Goal: Task Accomplishment & Management: Complete application form

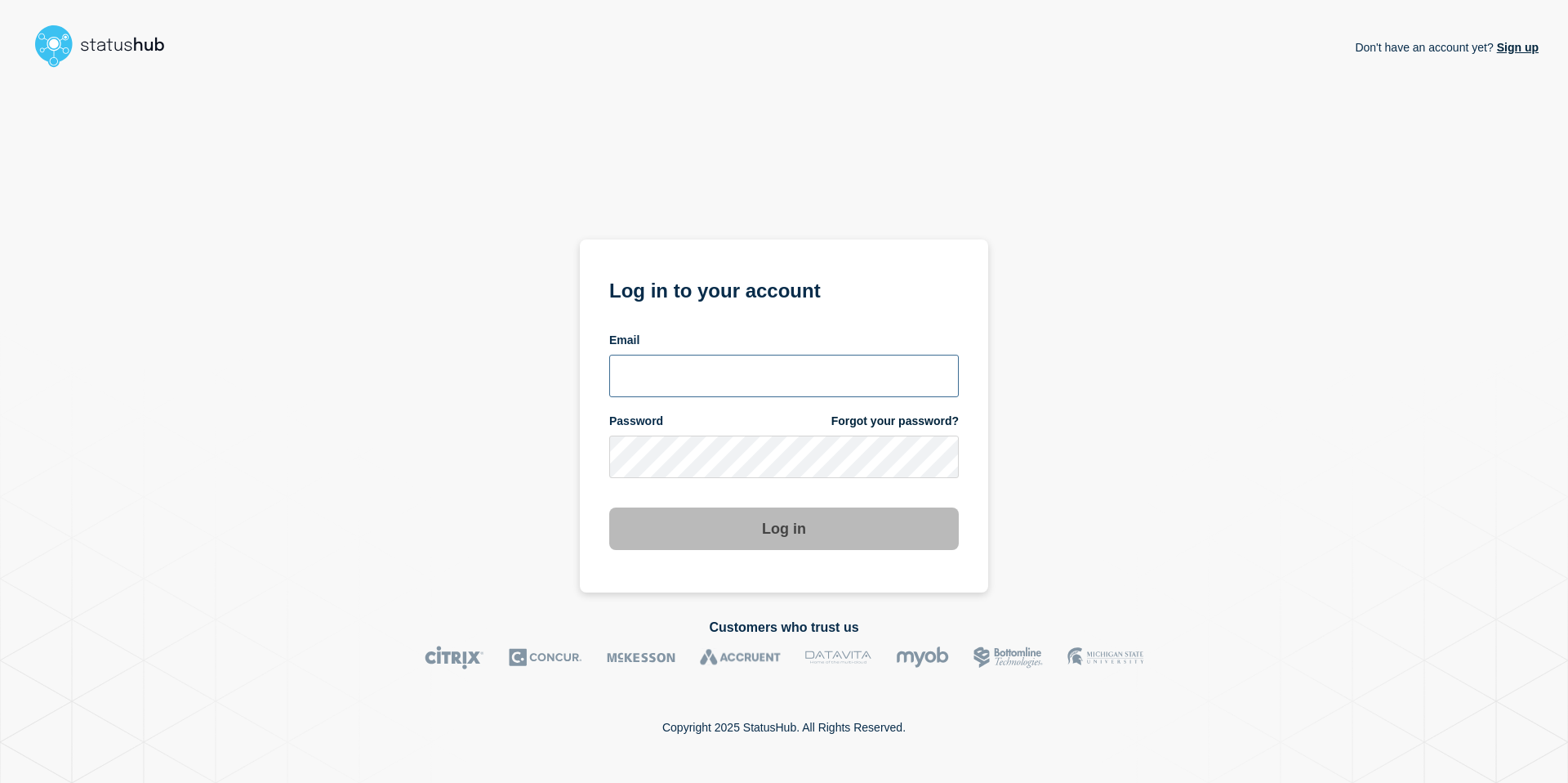
click at [685, 378] on input "email input" at bounding box center [784, 375] width 349 height 42
paste input "ba35d13662dc0f69914febce93f9b209"
type input "ba35d13662dc0f69914febce93f9b209"
click at [701, 371] on input "ba35d13662dc0f69914febce93f9b209" at bounding box center [784, 375] width 349 height 42
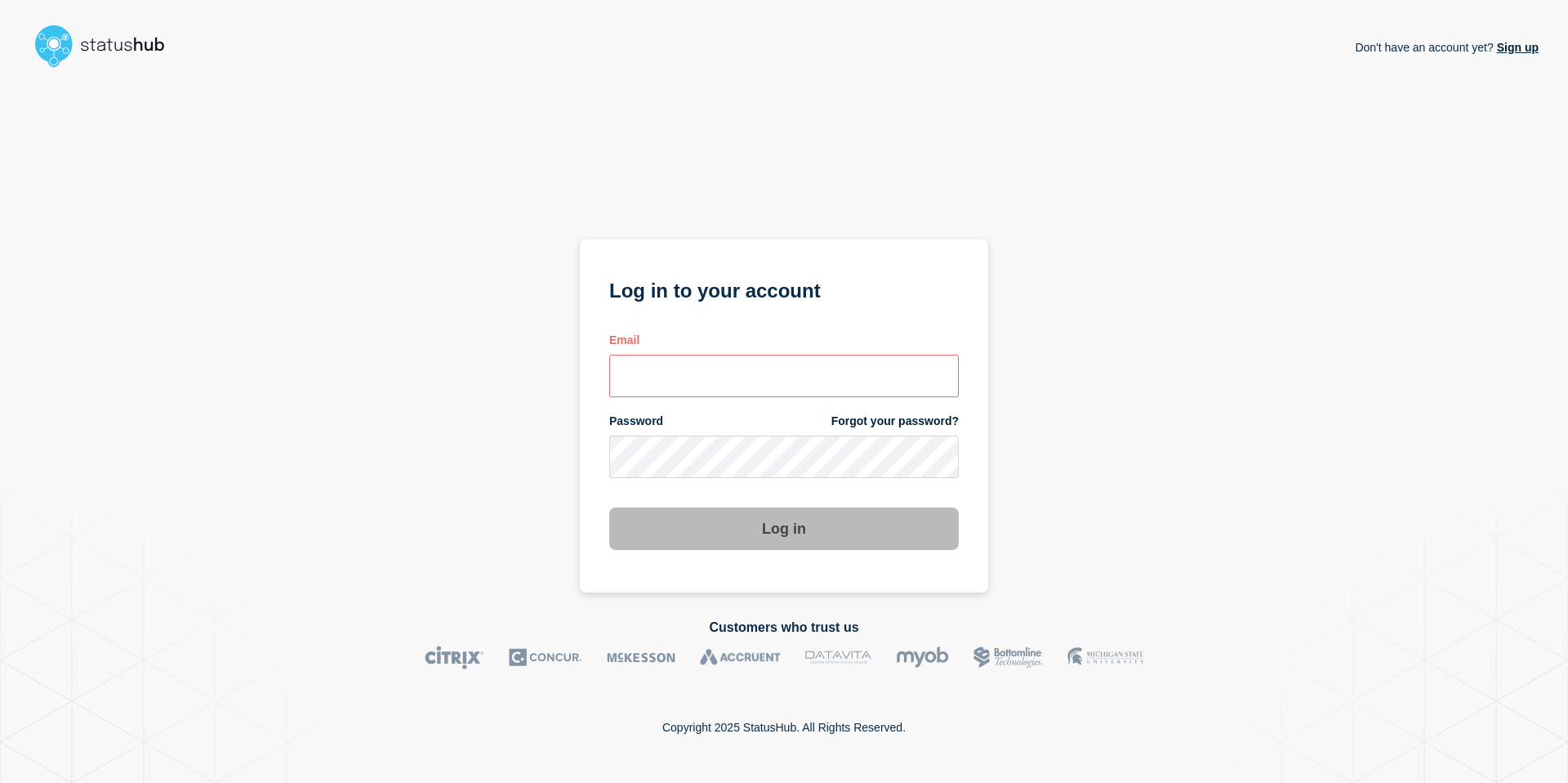
paste input "moti.israeli@catonetworks.com"
type input "moti.israeli@catonetworks.com"
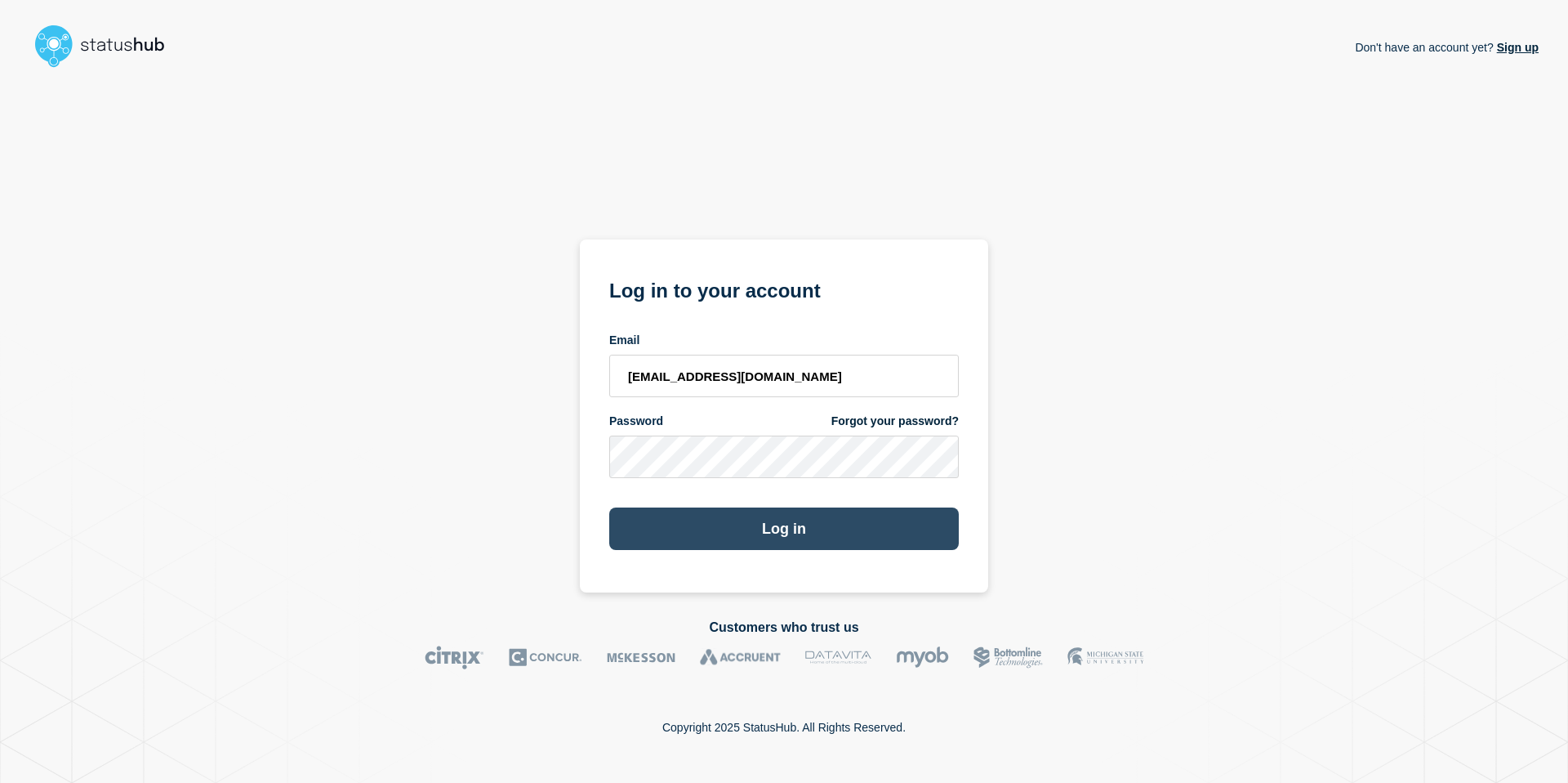
click at [811, 542] on section "Log in to your account Email moti.israeli@catonetworks.com Password Forgot your…" at bounding box center [784, 416] width 408 height 353
click at [773, 536] on button "Log in" at bounding box center [784, 528] width 349 height 42
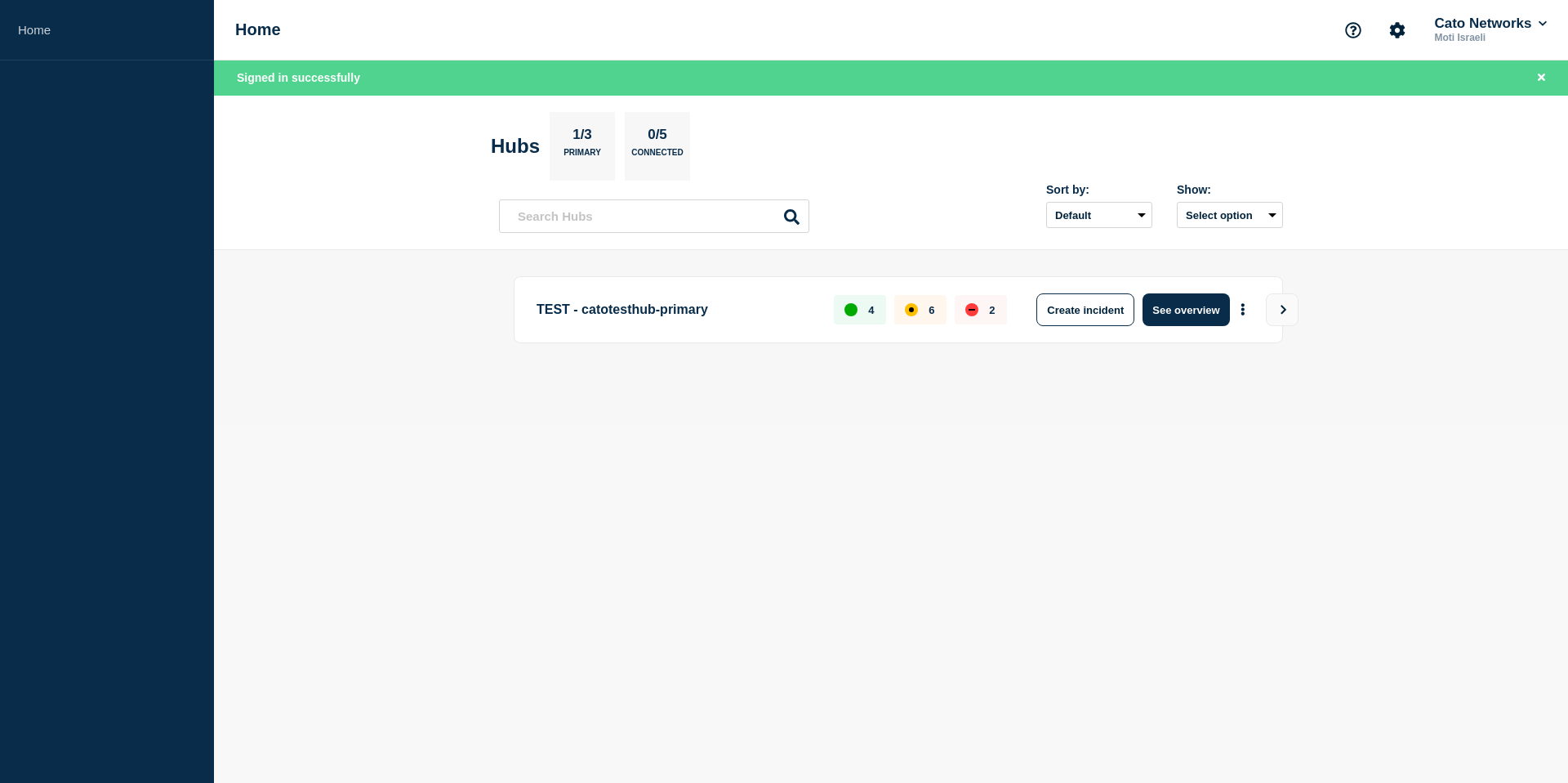
click at [634, 315] on p "TEST - catotesthub-primary" at bounding box center [675, 310] width 279 height 33
click at [1243, 310] on icon "More actions" at bounding box center [1242, 308] width 5 height 12
drag, startPoint x: 1140, startPoint y: 360, endPoint x: 1173, endPoint y: 353, distance: 33.7
click at [1141, 360] on div at bounding box center [891, 366] width 784 height 14
click at [1273, 311] on button "View" at bounding box center [1282, 310] width 33 height 33
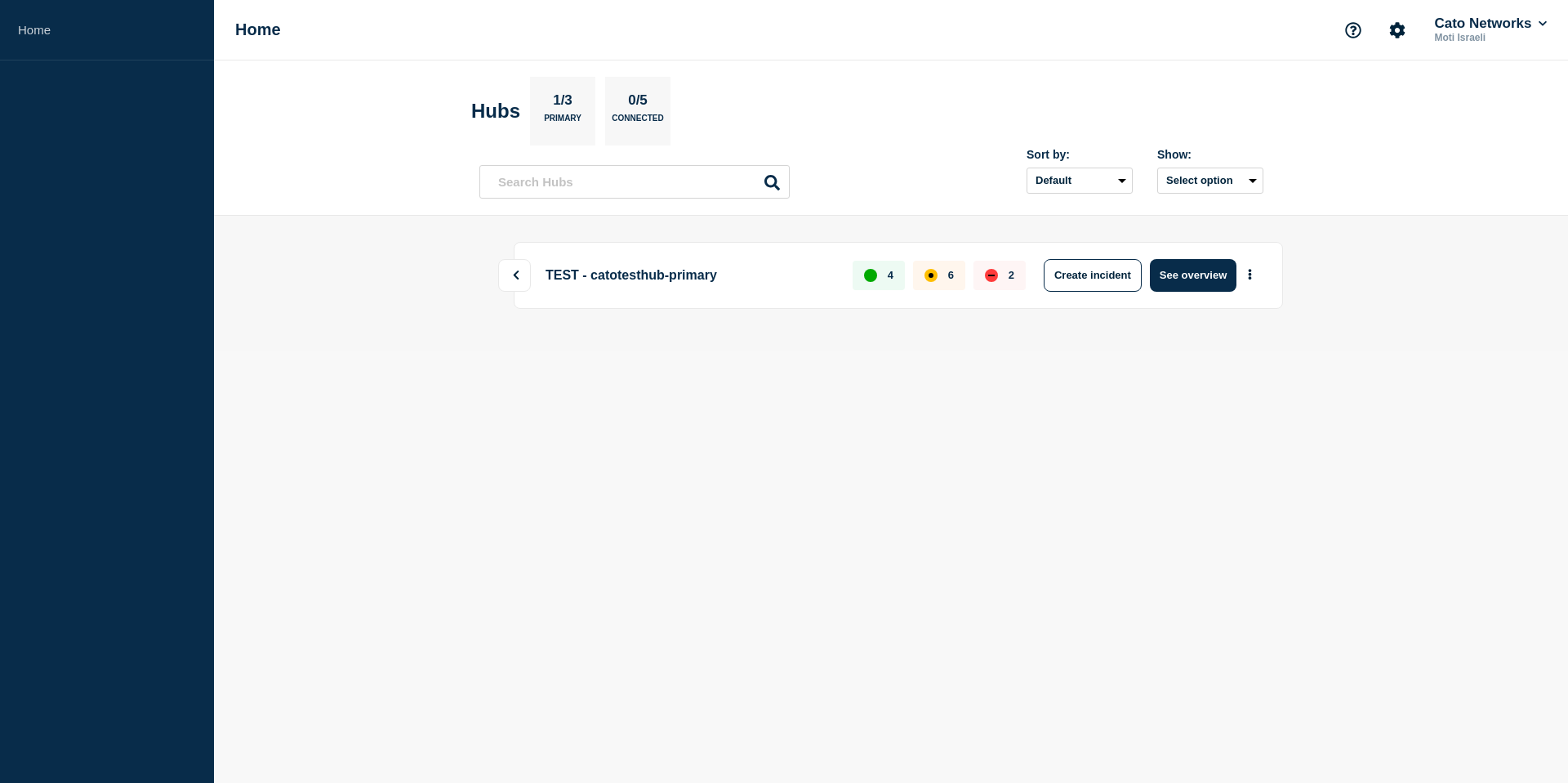
click at [519, 276] on icon at bounding box center [516, 275] width 11 height 10
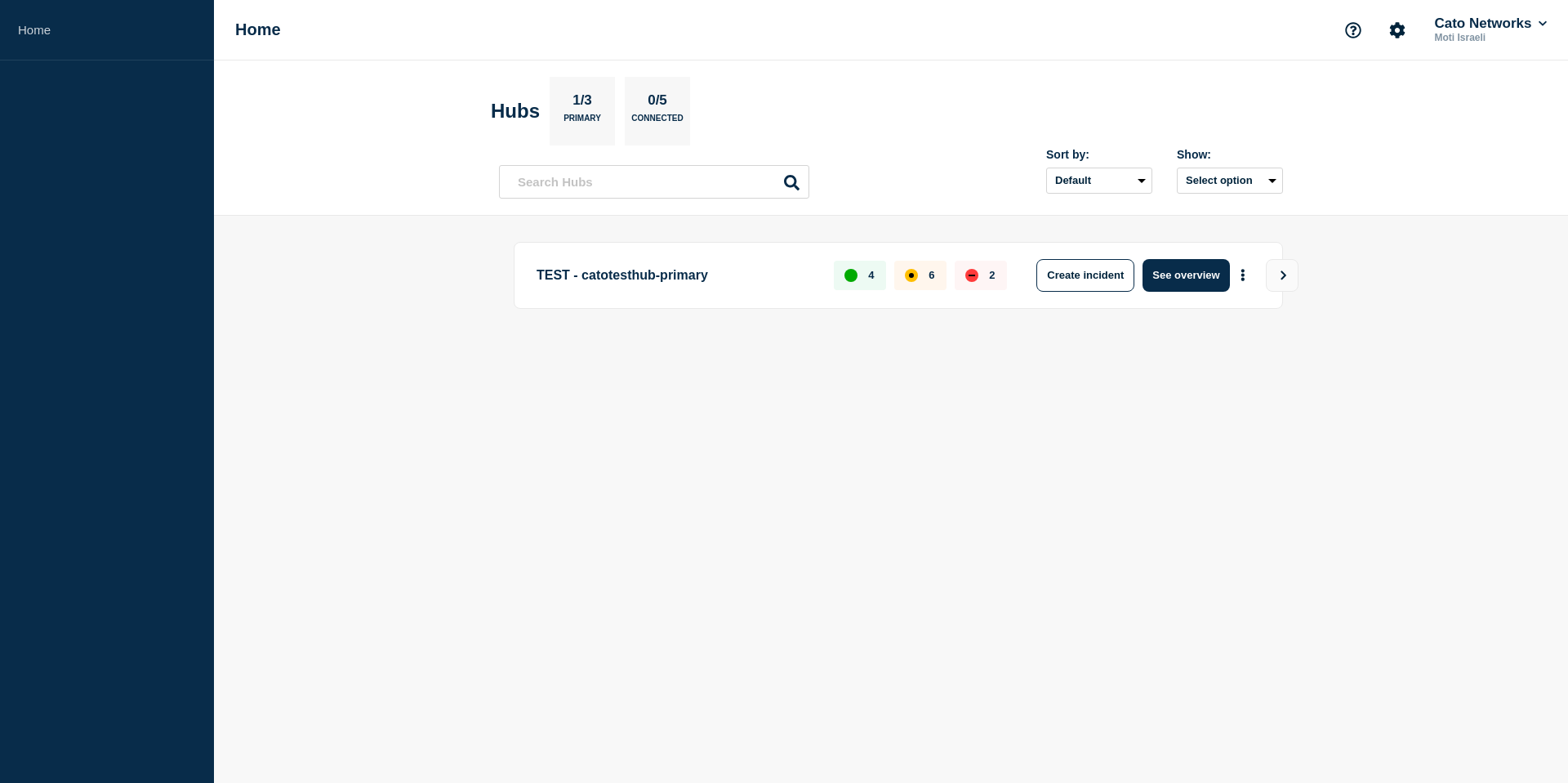
drag, startPoint x: 641, startPoint y: 281, endPoint x: 652, endPoint y: 280, distance: 11.0
click at [645, 281] on p "TEST - catotesthub-primary" at bounding box center [675, 275] width 279 height 33
click at [975, 274] on div "down" at bounding box center [971, 275] width 6 height 2
click at [974, 274] on div "down" at bounding box center [971, 275] width 6 height 2
click at [1193, 277] on button "See overview" at bounding box center [1185, 275] width 86 height 33
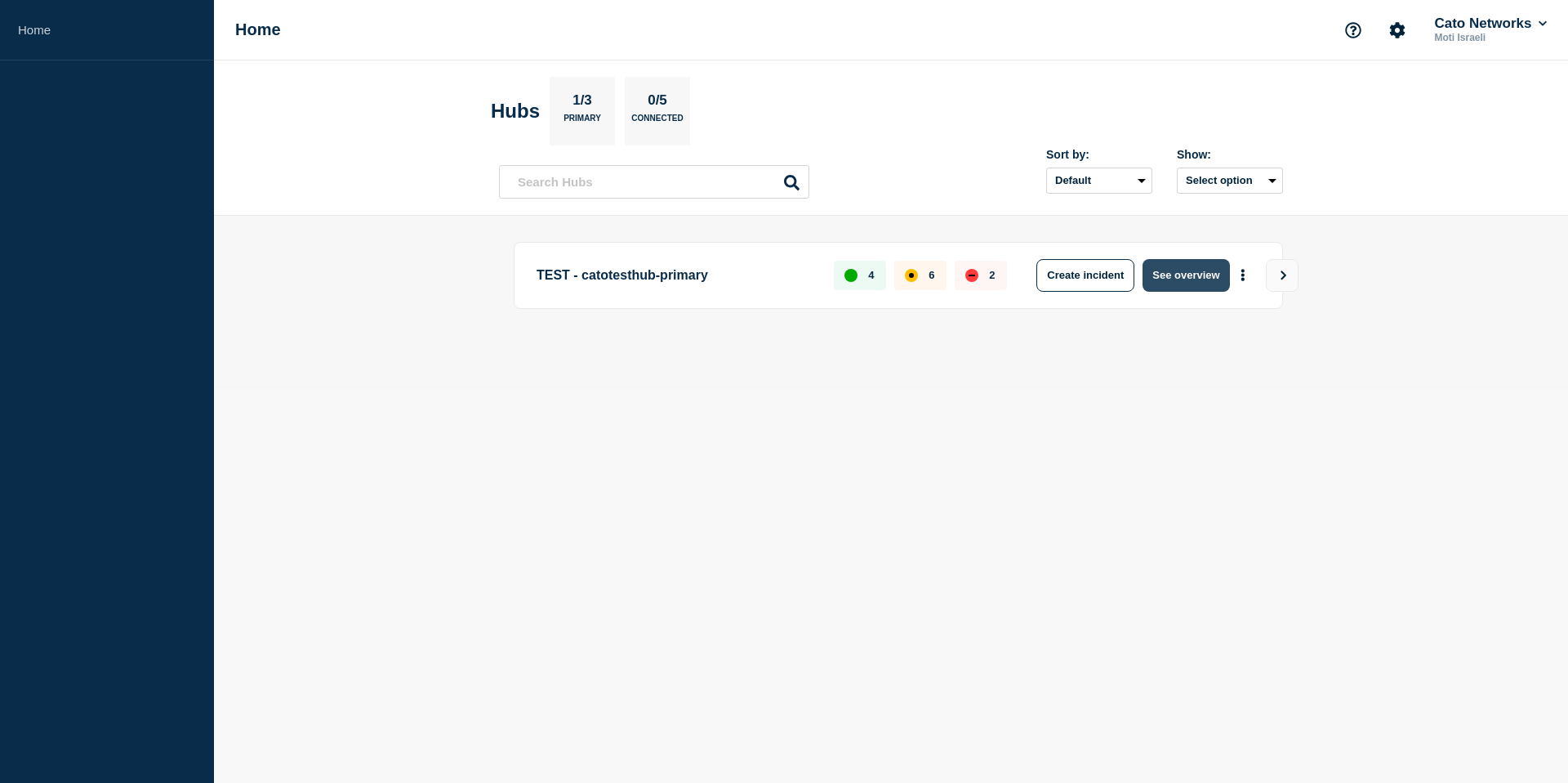
click at [1175, 282] on button "See overview" at bounding box center [1185, 275] width 86 height 33
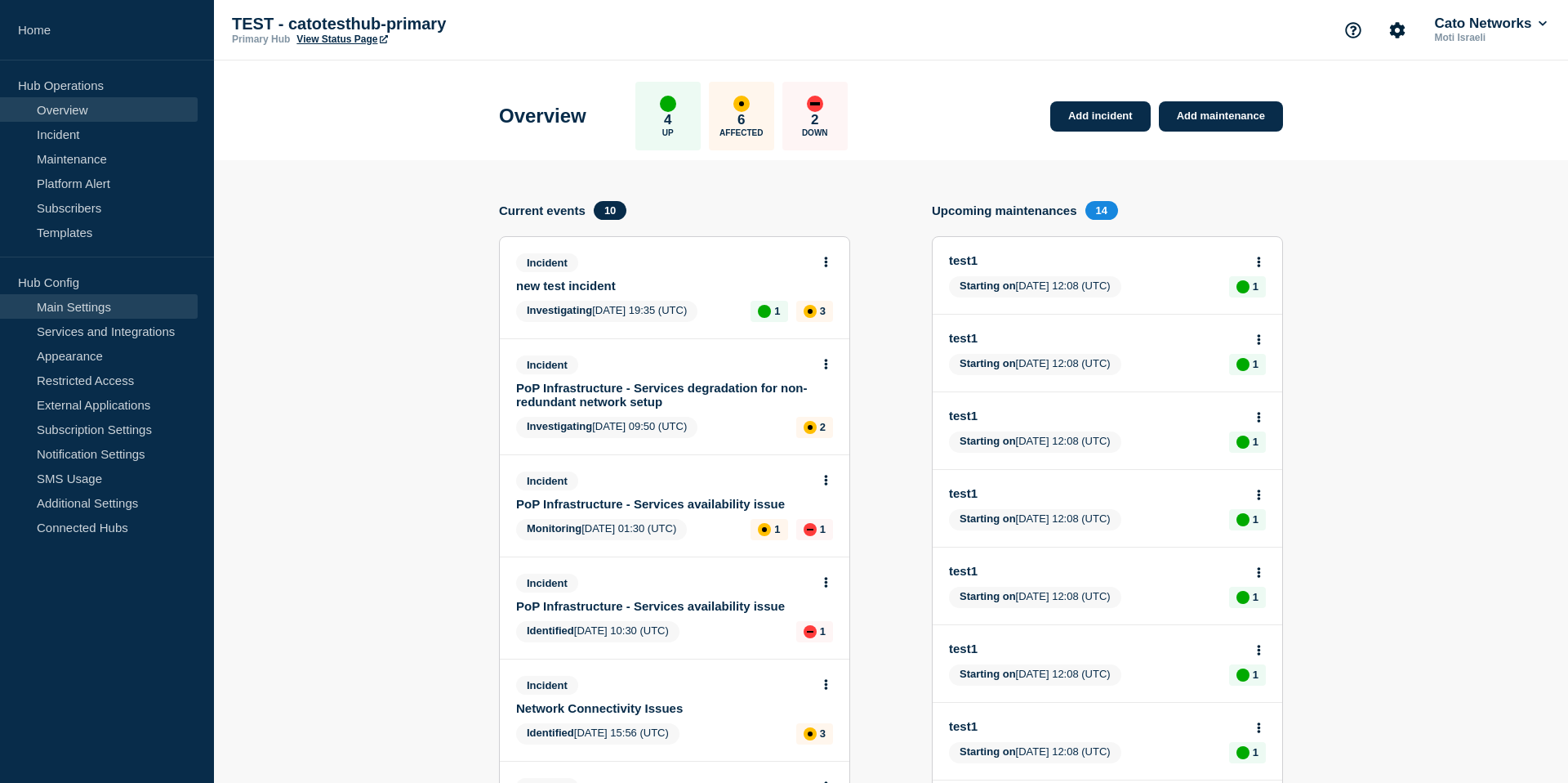
click at [97, 304] on link "Main Settings" at bounding box center [98, 306] width 198 height 25
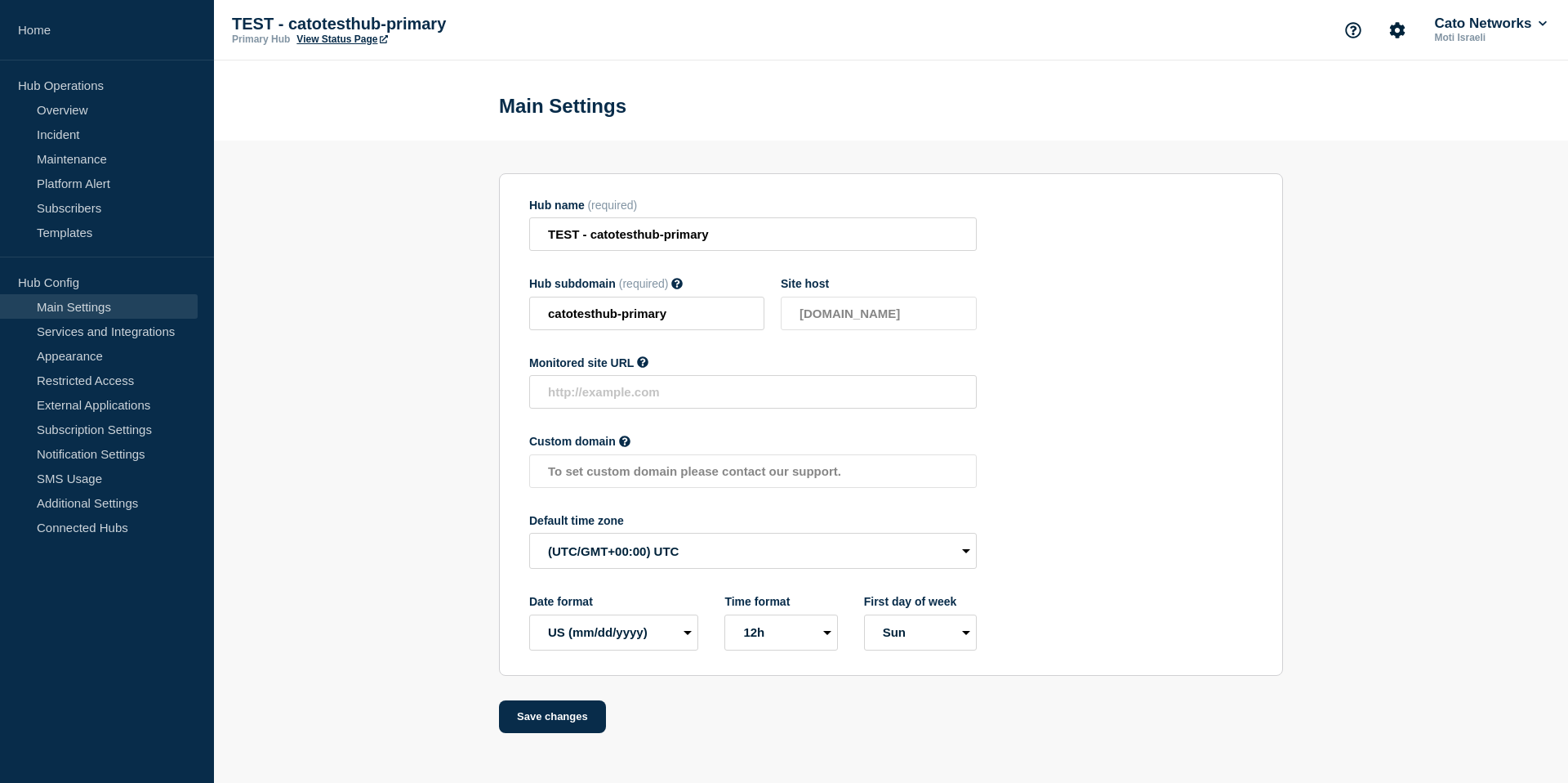
scroll to position [4, 0]
click at [68, 110] on link "Overview" at bounding box center [98, 109] width 198 height 25
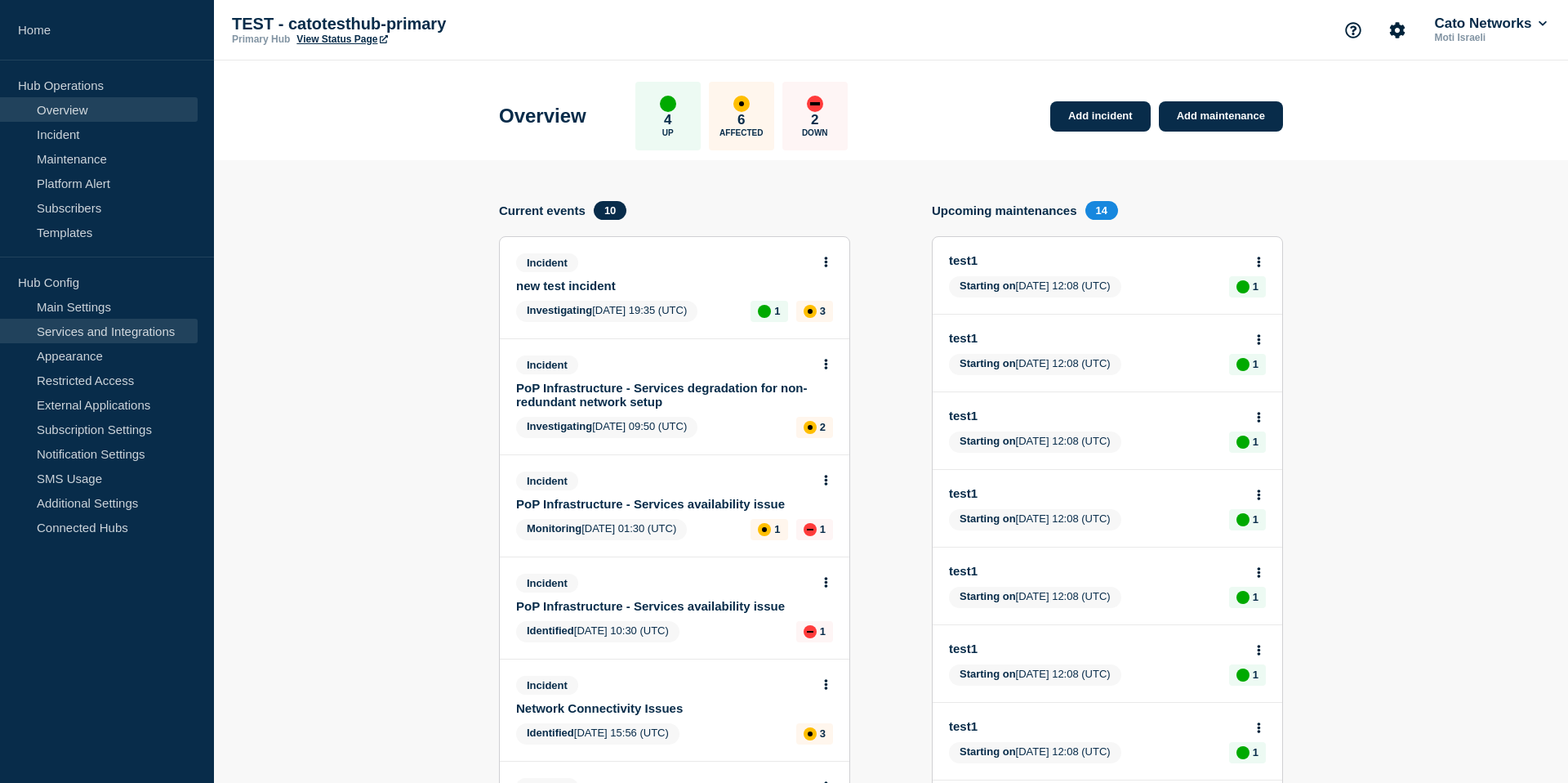
click at [152, 332] on link "Services and Integrations" at bounding box center [98, 330] width 198 height 25
click at [132, 330] on link "Services and Integrations" at bounding box center [98, 330] width 198 height 25
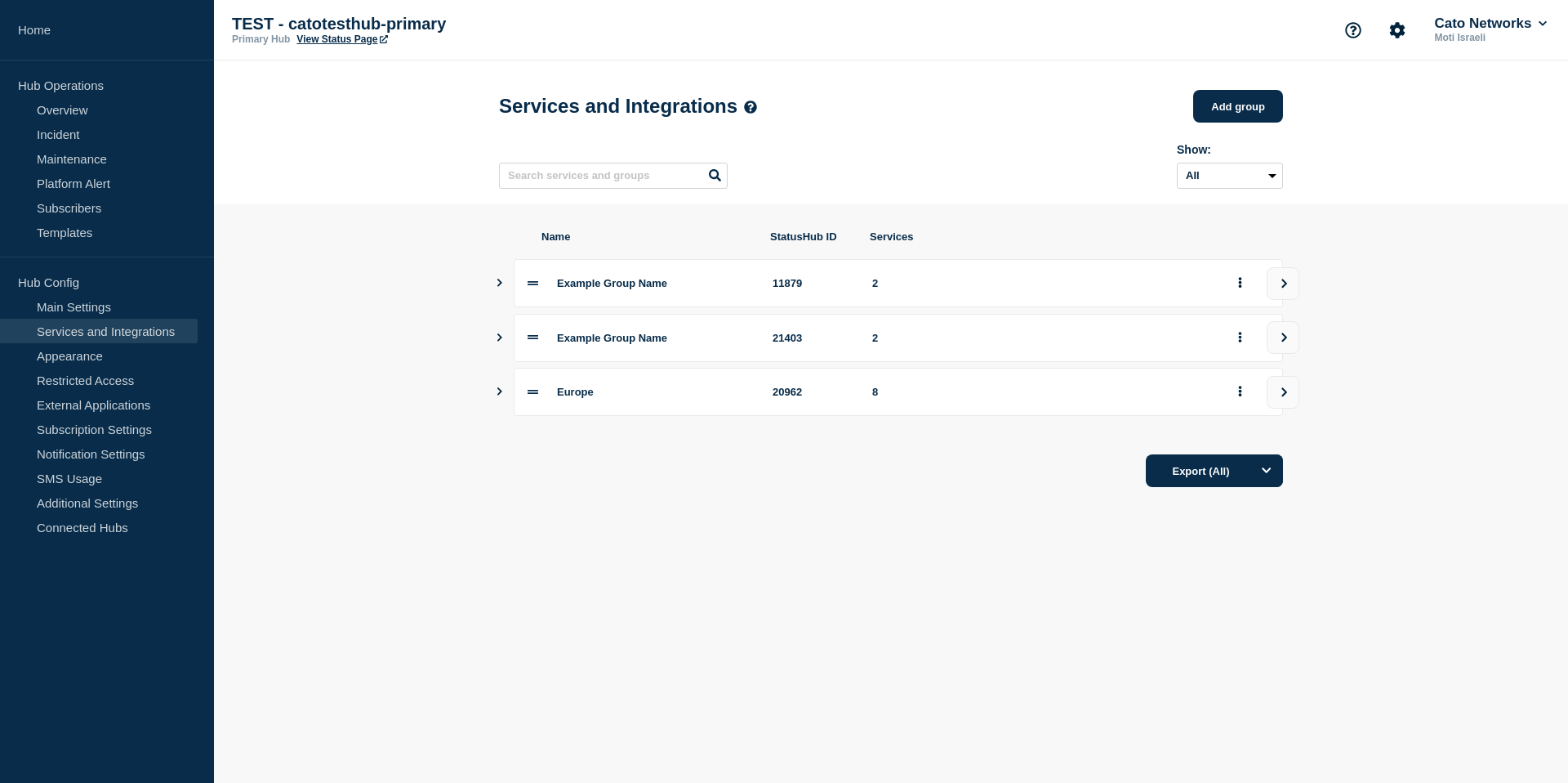
click at [500, 396] on icon "Show services" at bounding box center [499, 391] width 5 height 8
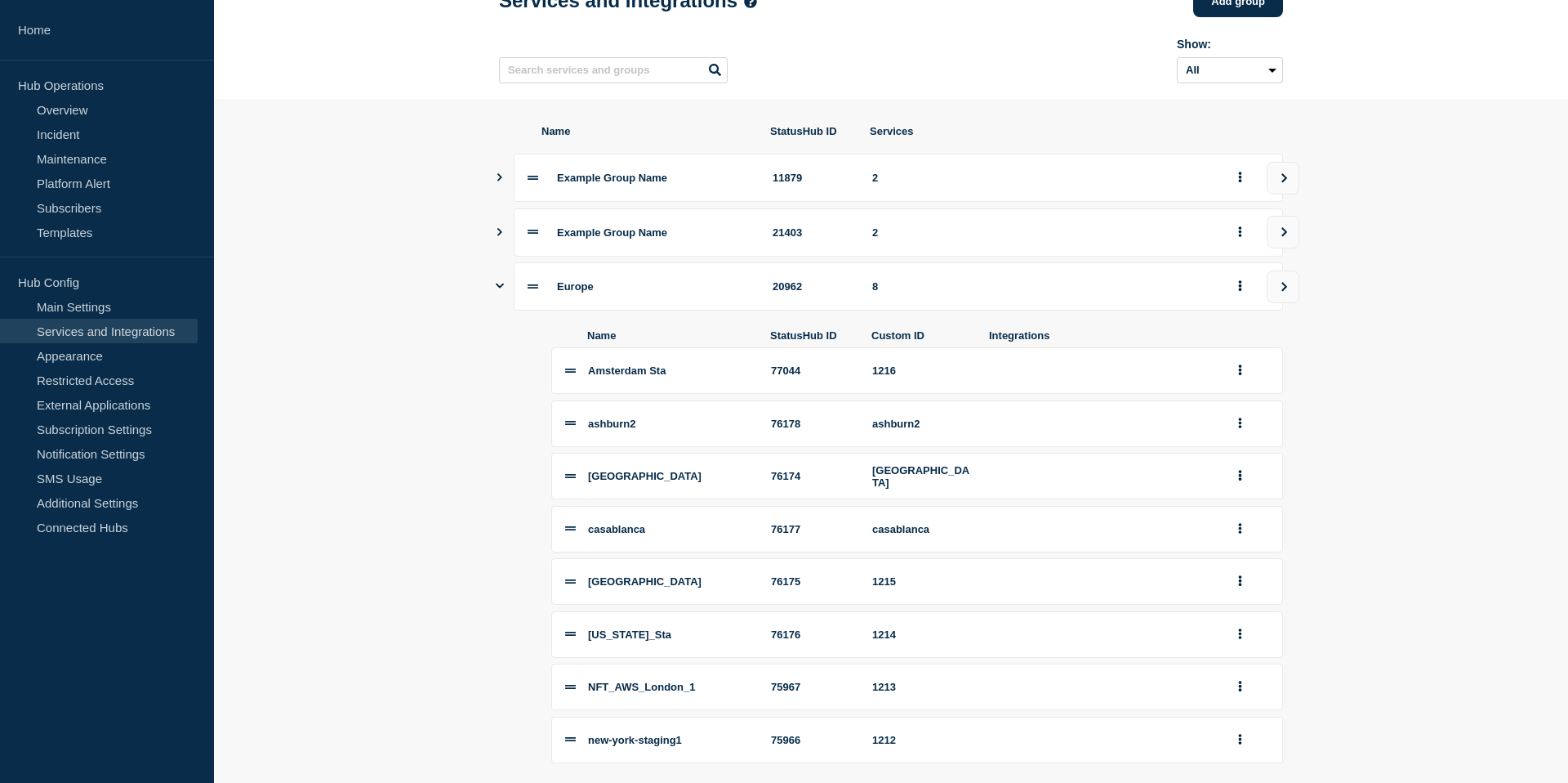
scroll to position [96, 0]
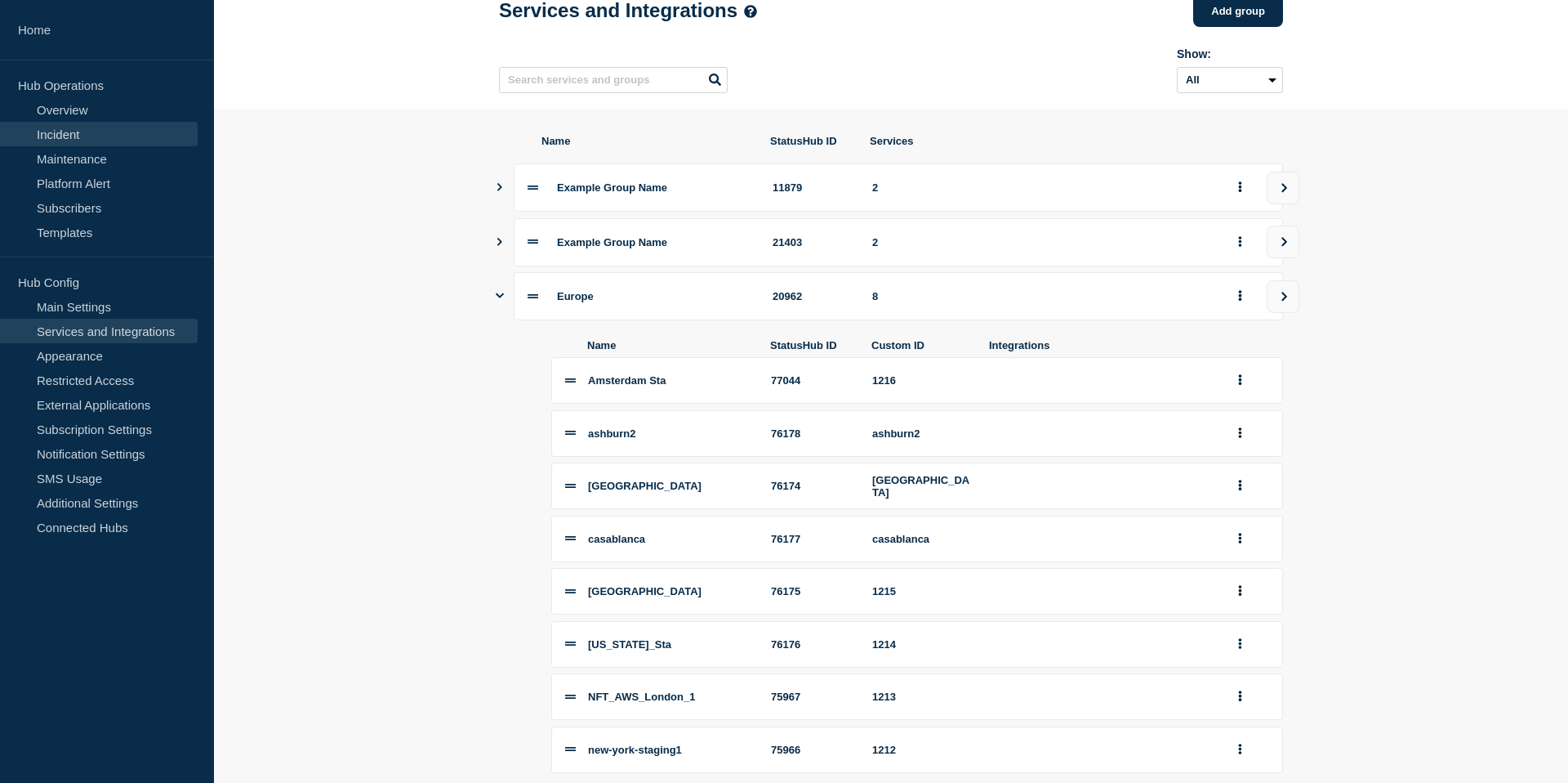
click at [73, 135] on link "Incident" at bounding box center [98, 133] width 198 height 25
click at [69, 148] on link "Maintenance" at bounding box center [98, 158] width 198 height 25
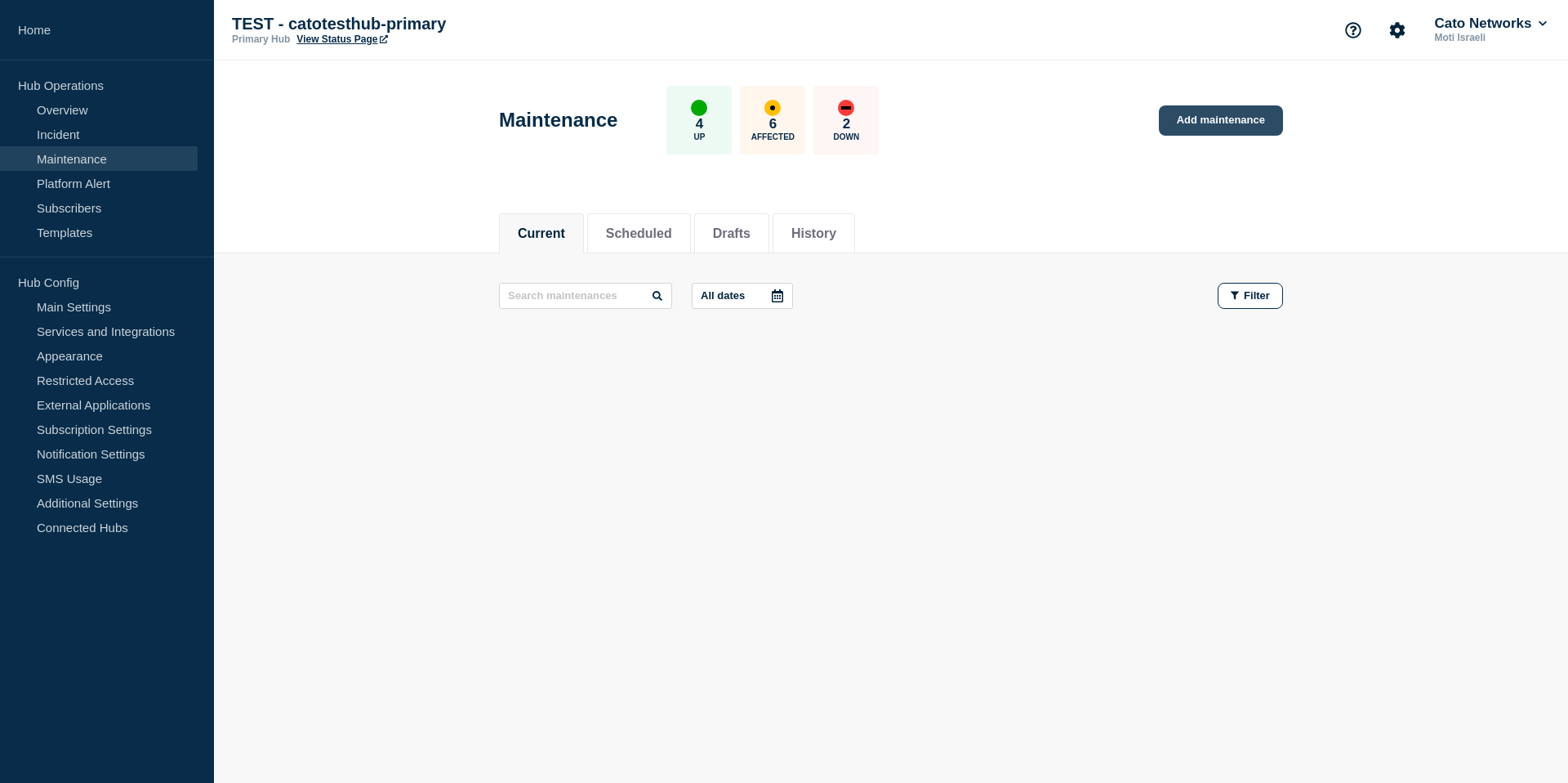
click at [1197, 125] on link "Add maintenance" at bounding box center [1220, 121] width 124 height 30
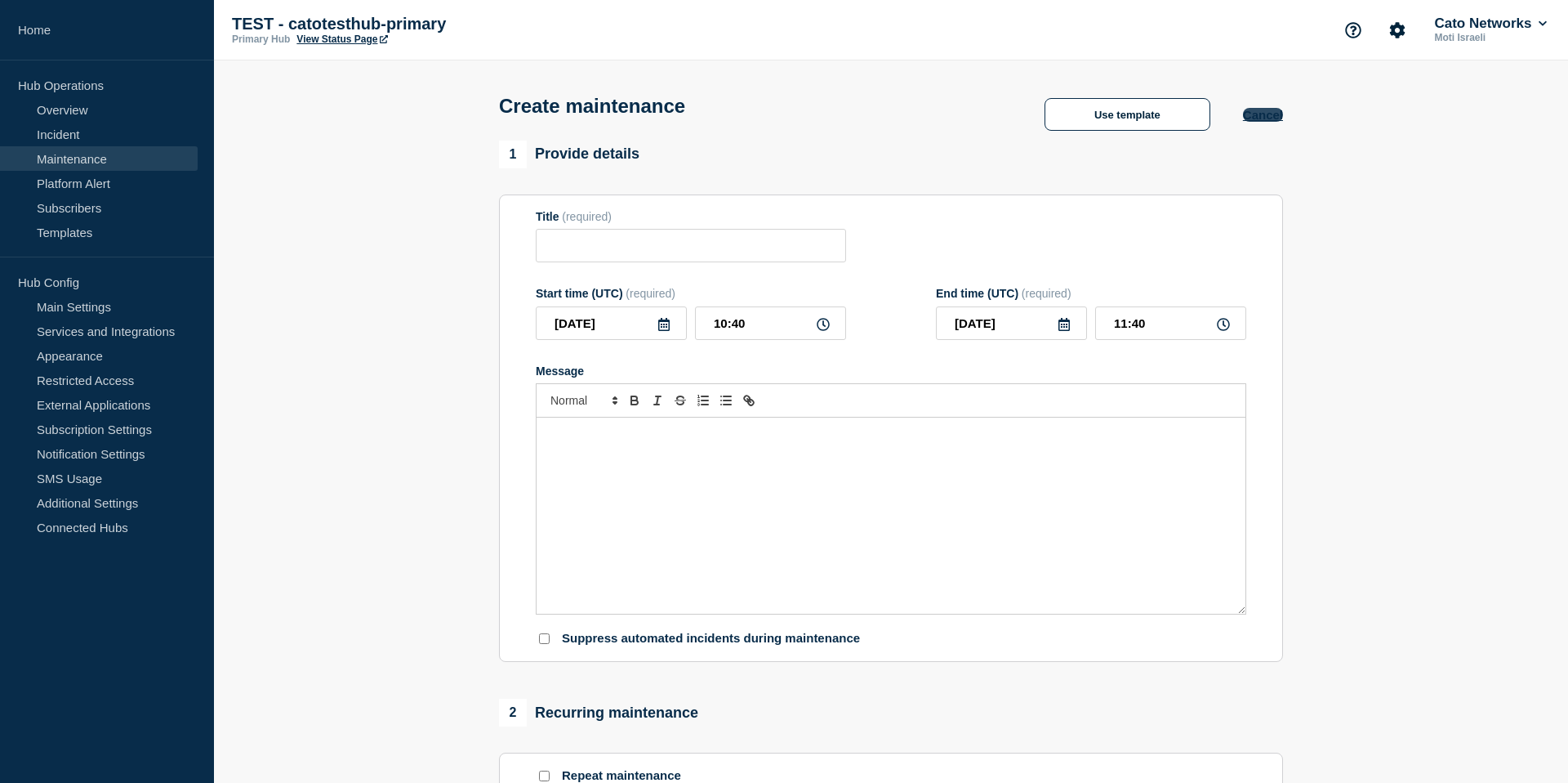
click at [1266, 119] on button "Cancel" at bounding box center [1263, 114] width 40 height 14
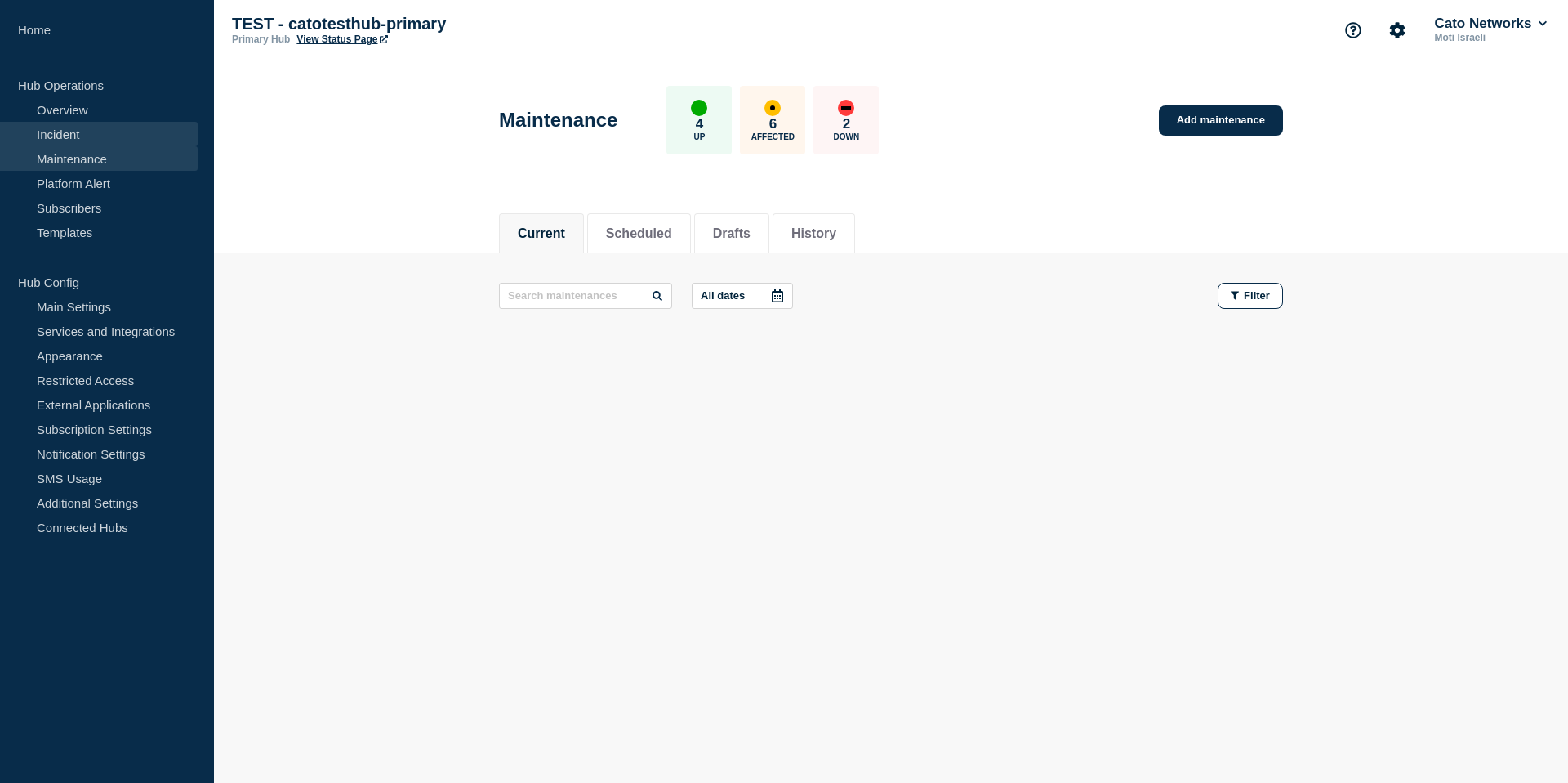
click at [79, 137] on link "Incident" at bounding box center [98, 133] width 198 height 25
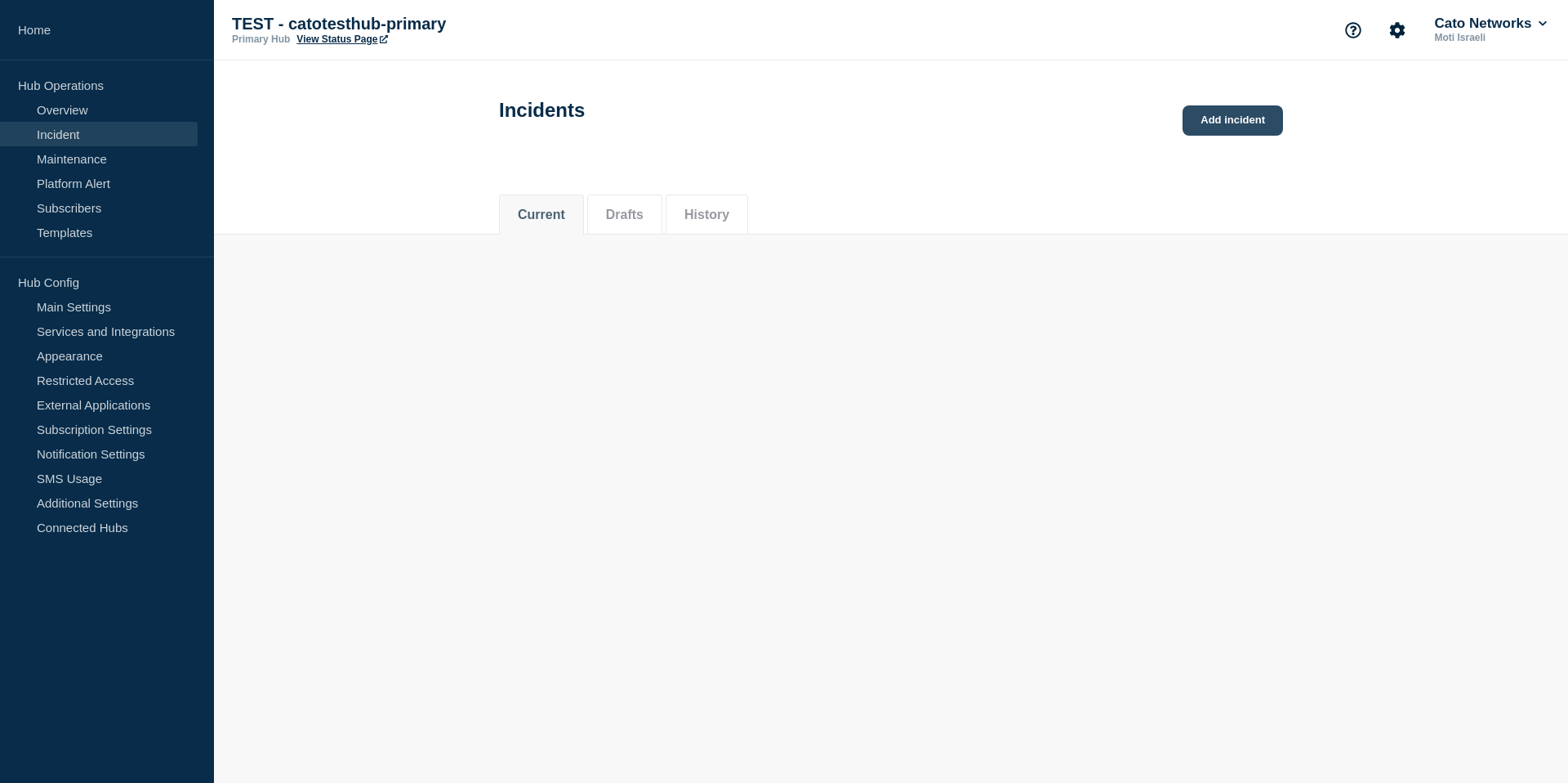
click at [1203, 122] on link "Add incident" at bounding box center [1232, 121] width 100 height 30
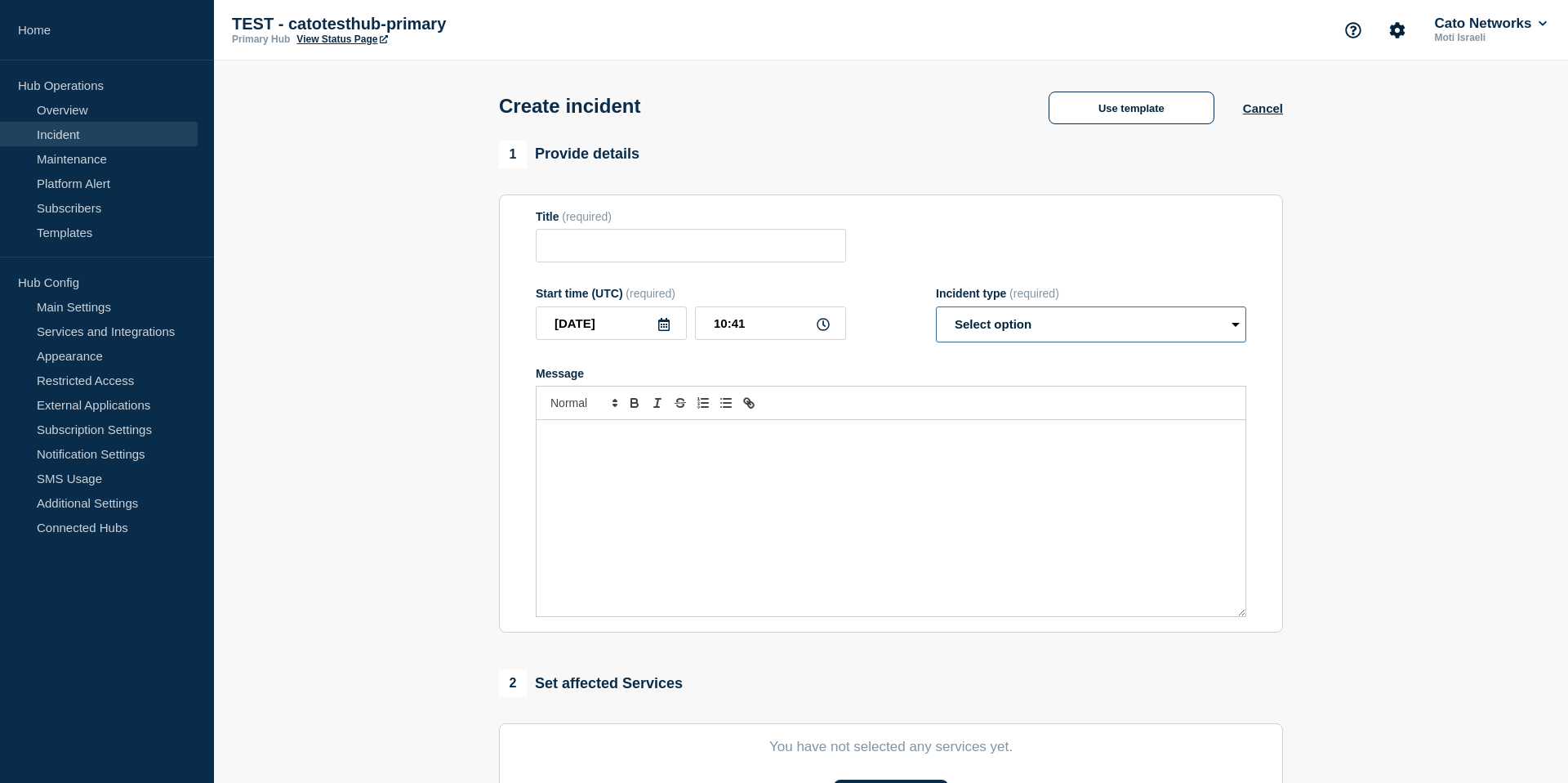
click at [1009, 342] on select "Select option Investigating Identified Monitoring" at bounding box center [1091, 324] width 310 height 36
select select "identified"
click at [936, 317] on select "Select option Investigating Identified Monitoring" at bounding box center [1091, 324] width 310 height 36
click at [882, 515] on div "Message" at bounding box center [890, 517] width 709 height 196
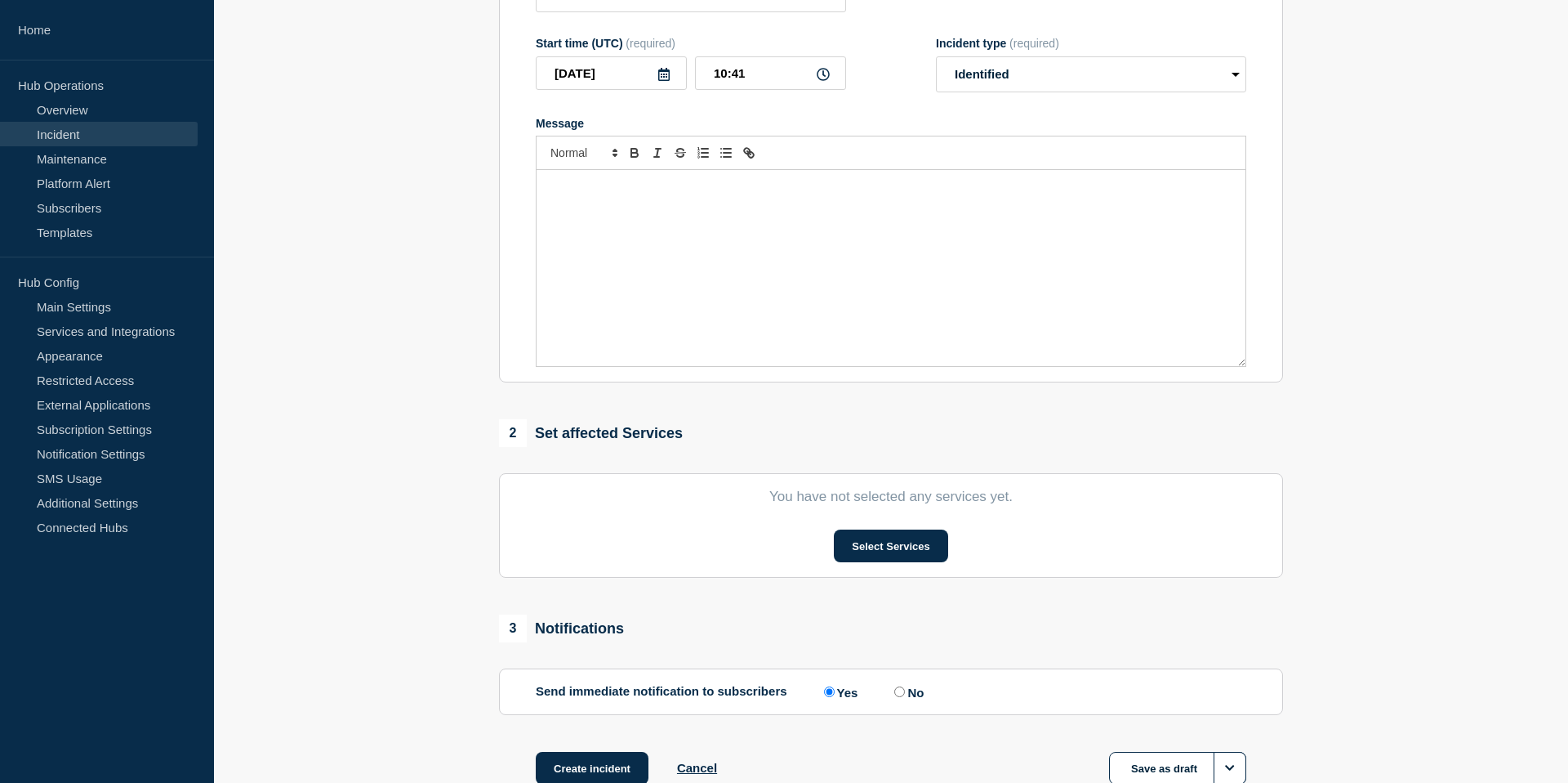
scroll to position [375, 0]
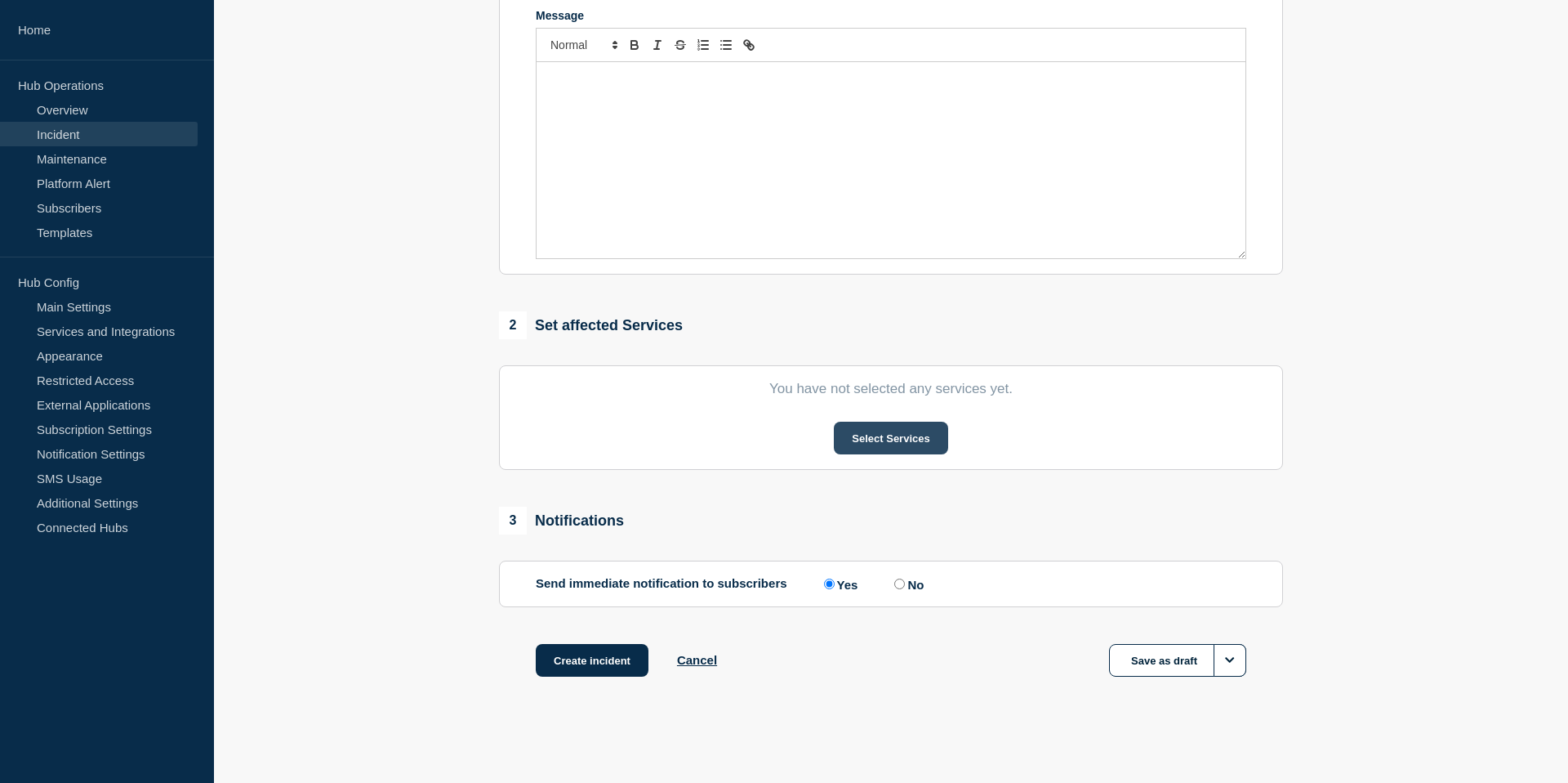
click at [871, 443] on button "Select Services" at bounding box center [890, 438] width 113 height 33
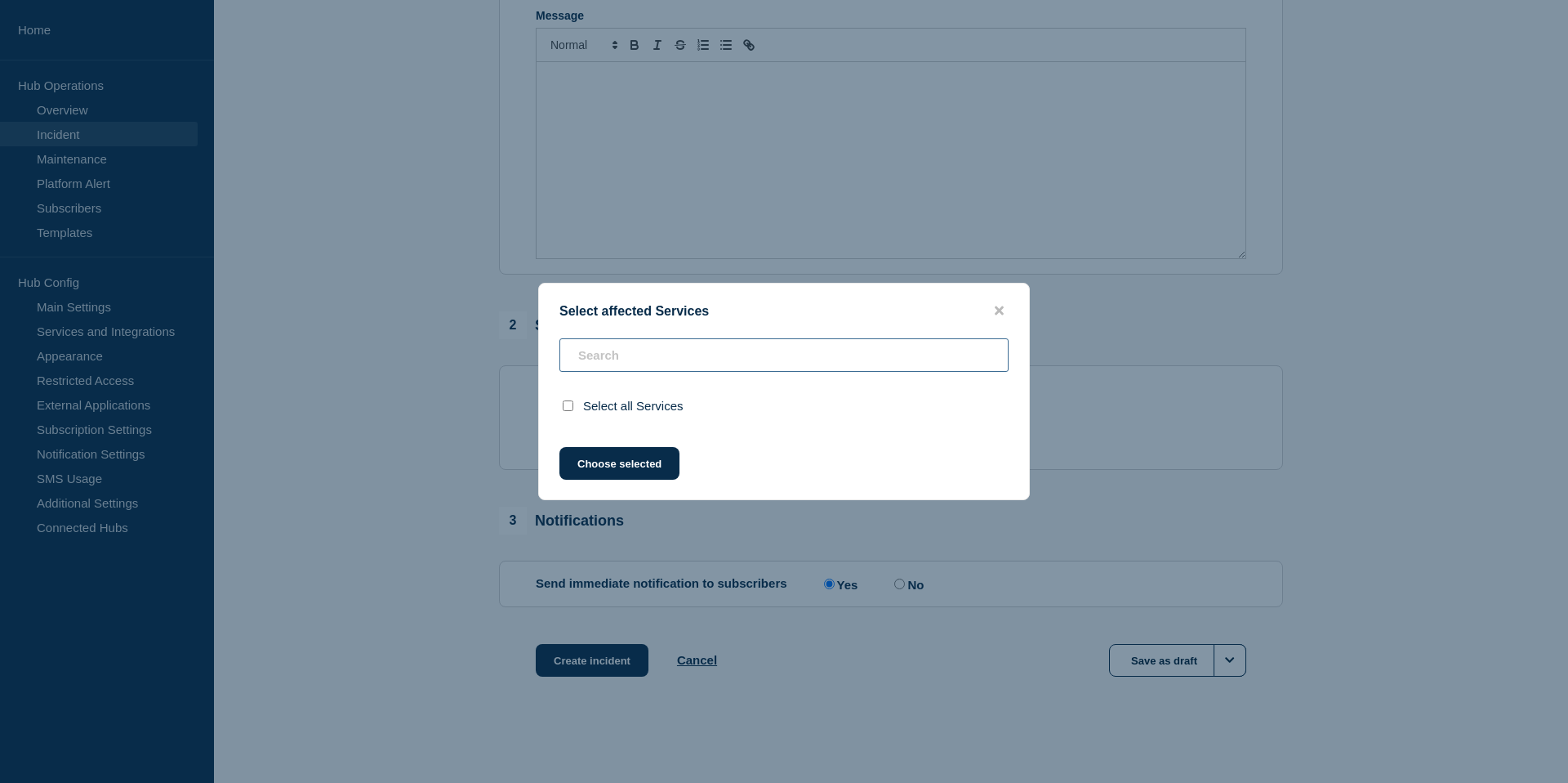
click at [685, 343] on input "text" at bounding box center [784, 355] width 449 height 33
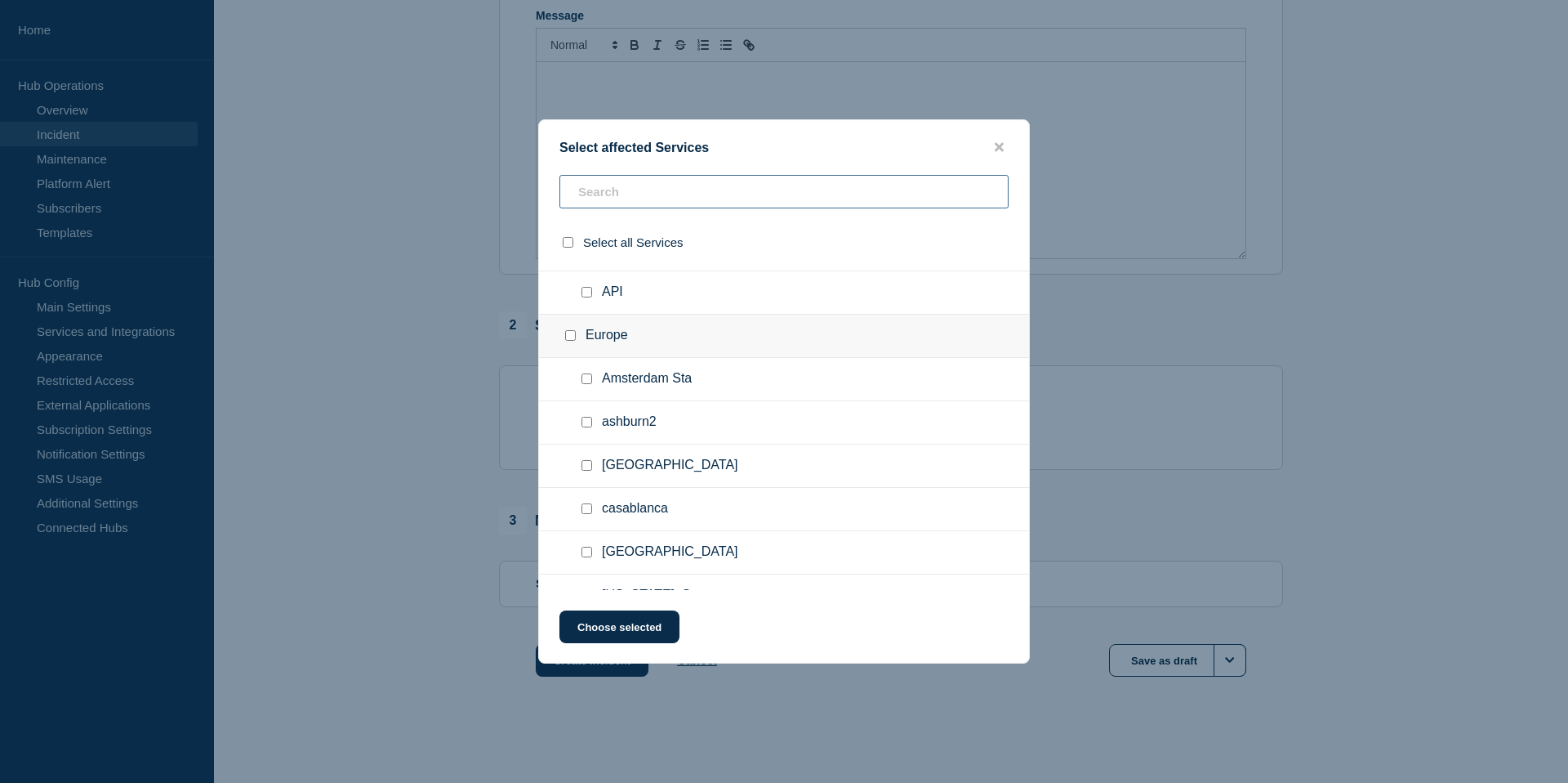
scroll to position [327, 0]
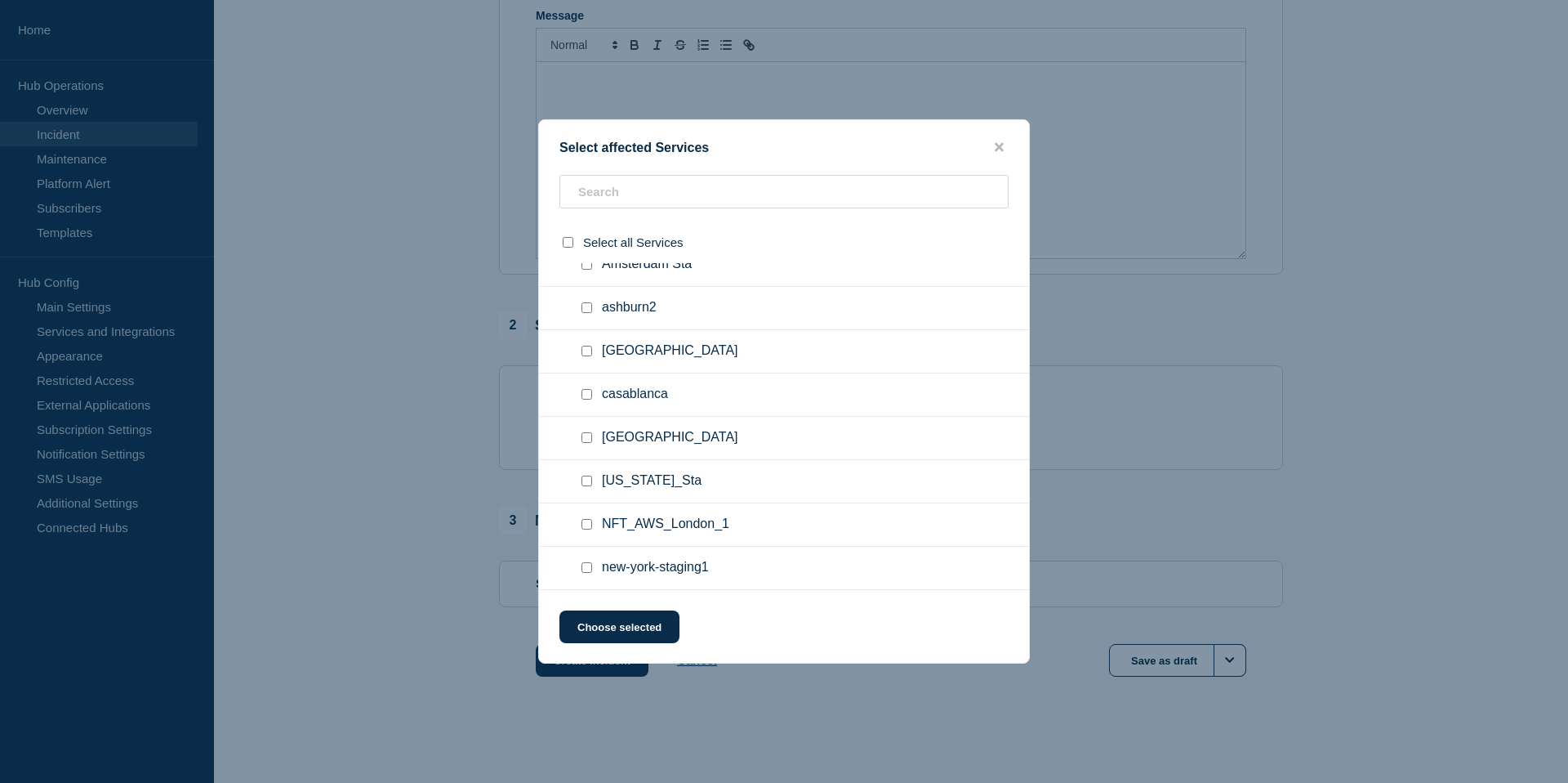
click at [604, 446] on span "[GEOGRAPHIC_DATA]" at bounding box center [670, 438] width 136 height 17
click at [591, 443] on input "Salt Lake City Sta checkbox" at bounding box center [587, 438] width 11 height 11
checkbox input "true"
click at [589, 486] on input "New York_Sta checkbox" at bounding box center [587, 481] width 11 height 11
checkbox input "true"
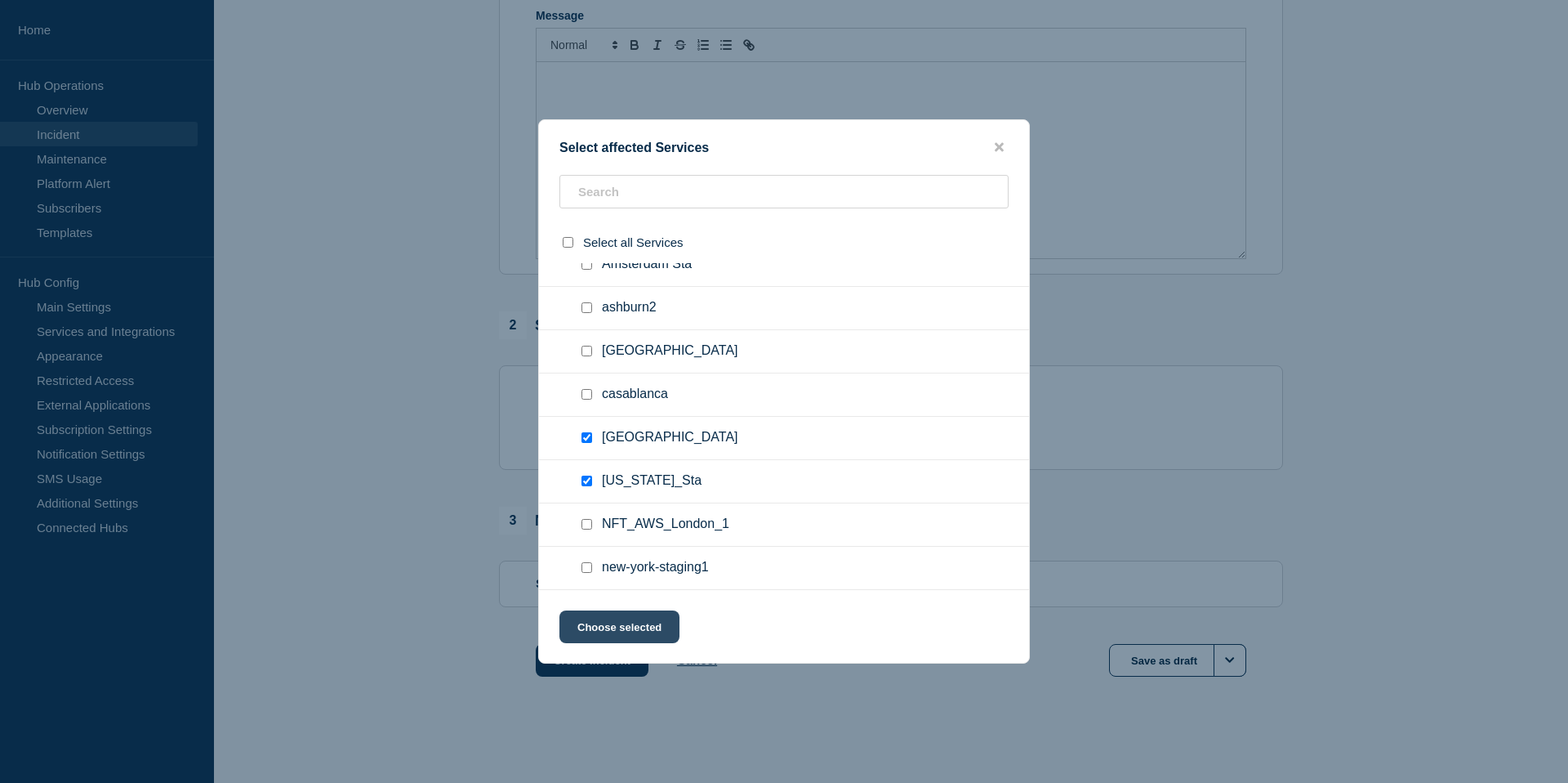
click at [619, 630] on button "Choose selected" at bounding box center [619, 627] width 120 height 33
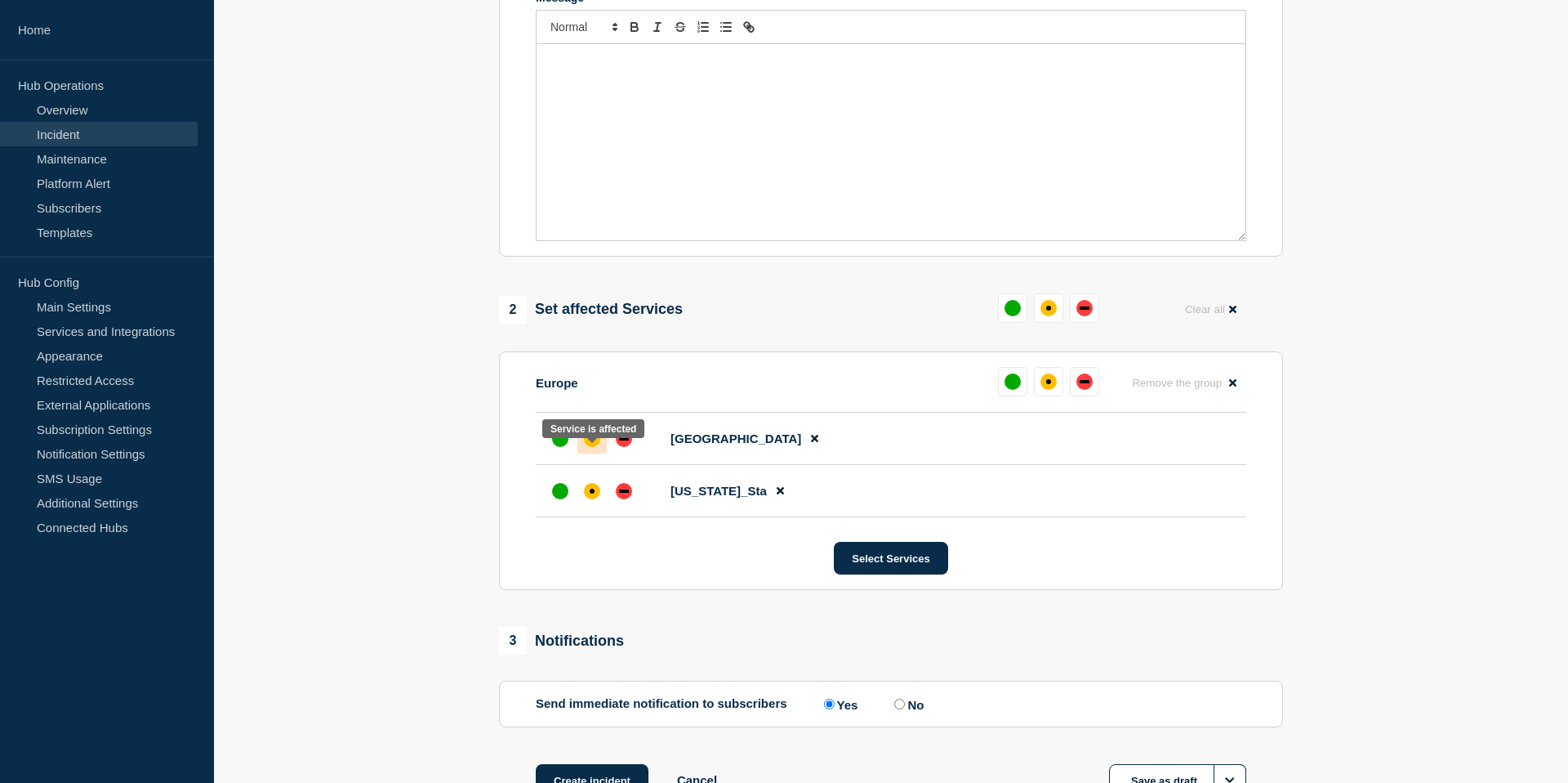
click at [593, 447] on div "affected" at bounding box center [592, 439] width 17 height 17
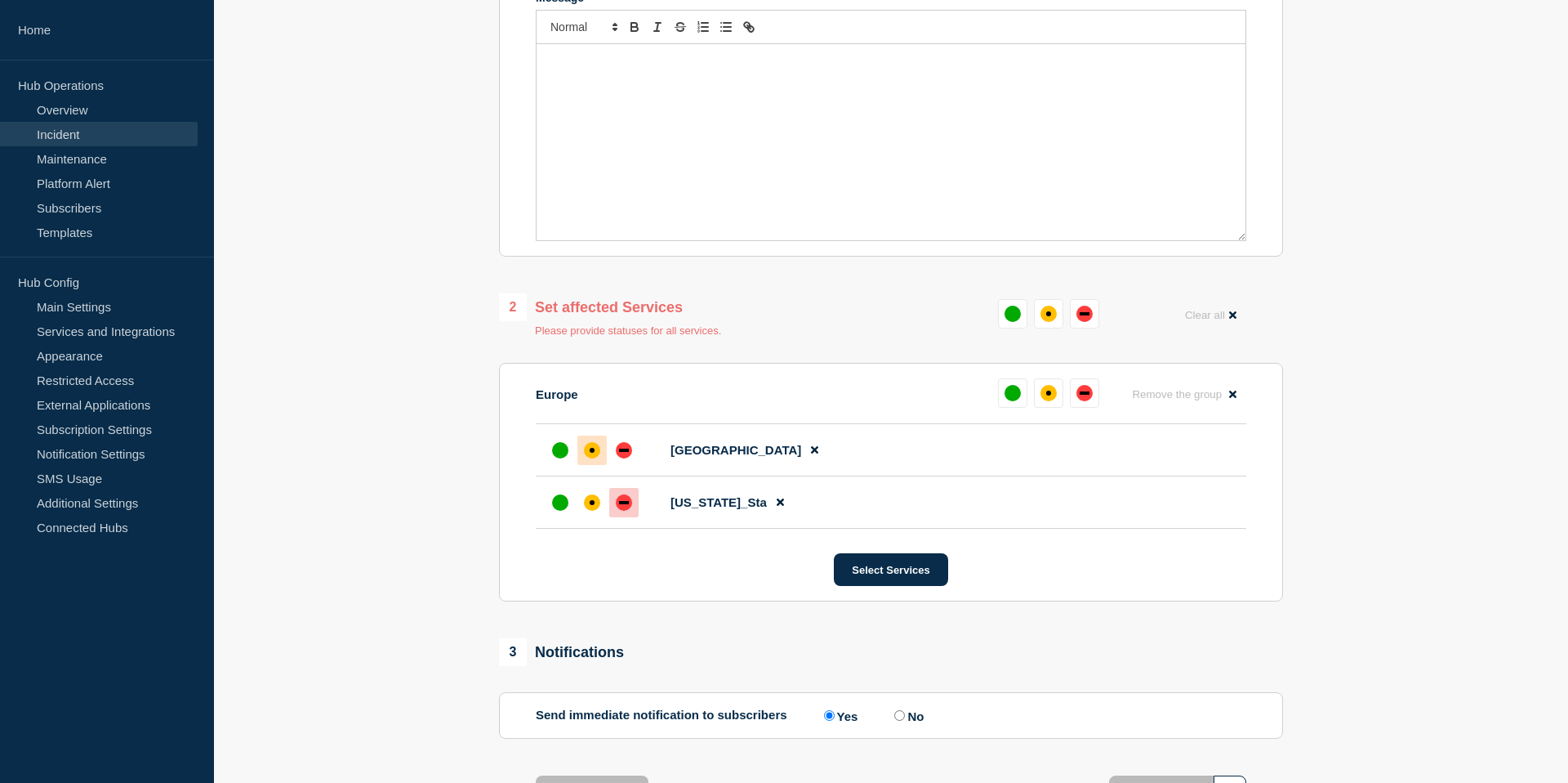
click at [619, 511] on div "down" at bounding box center [624, 502] width 17 height 17
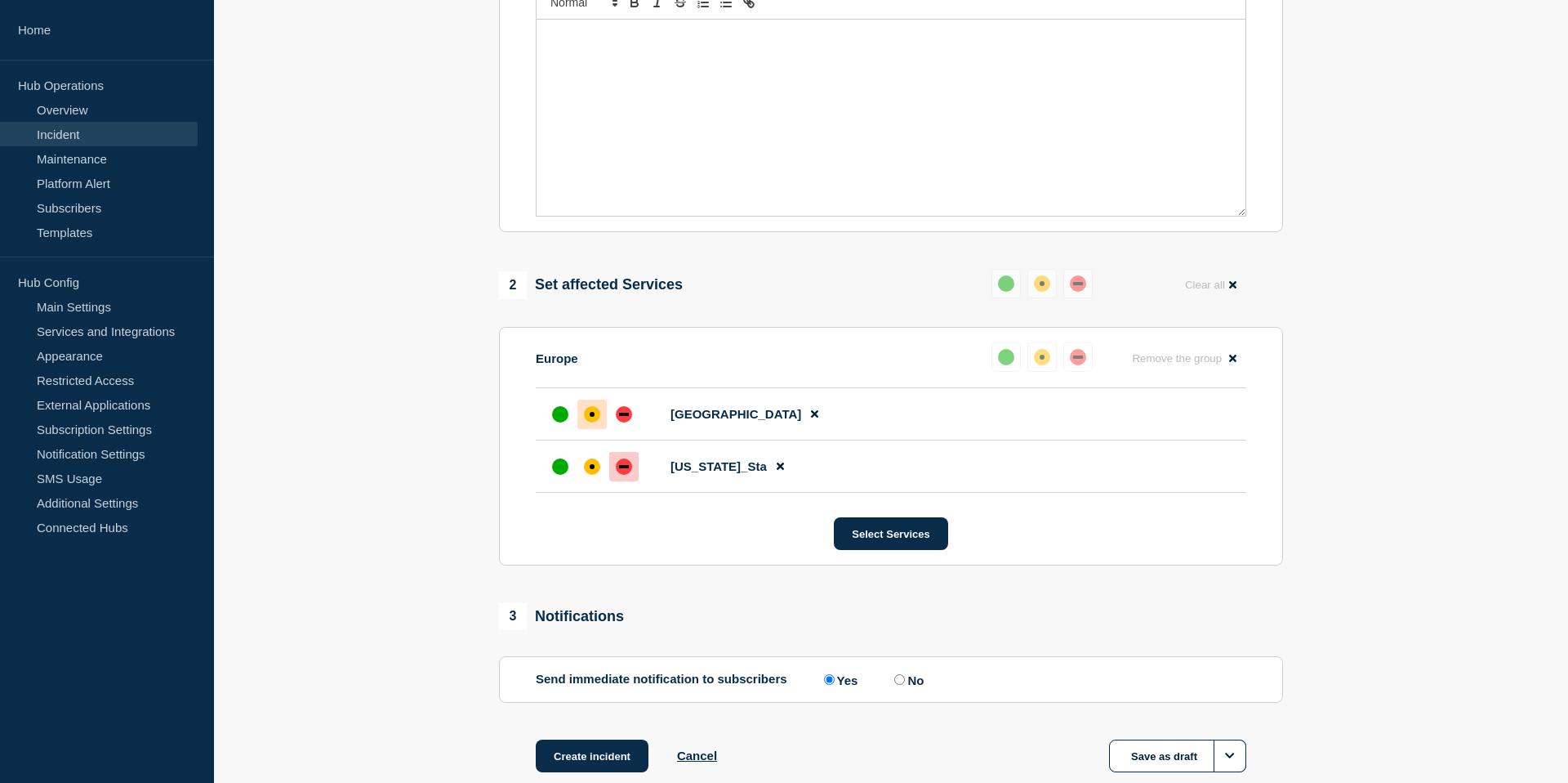
scroll to position [522, 0]
